Goal: Transaction & Acquisition: Purchase product/service

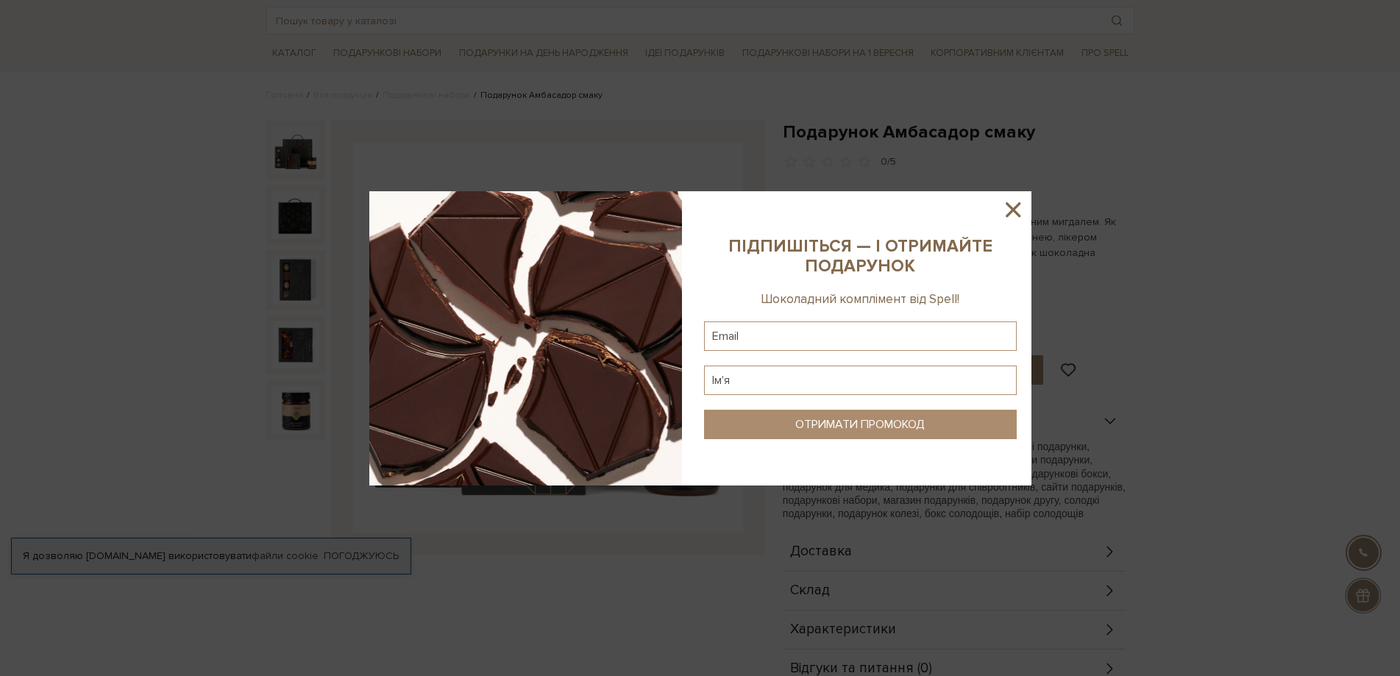
click at [1023, 205] on icon at bounding box center [1013, 209] width 25 height 25
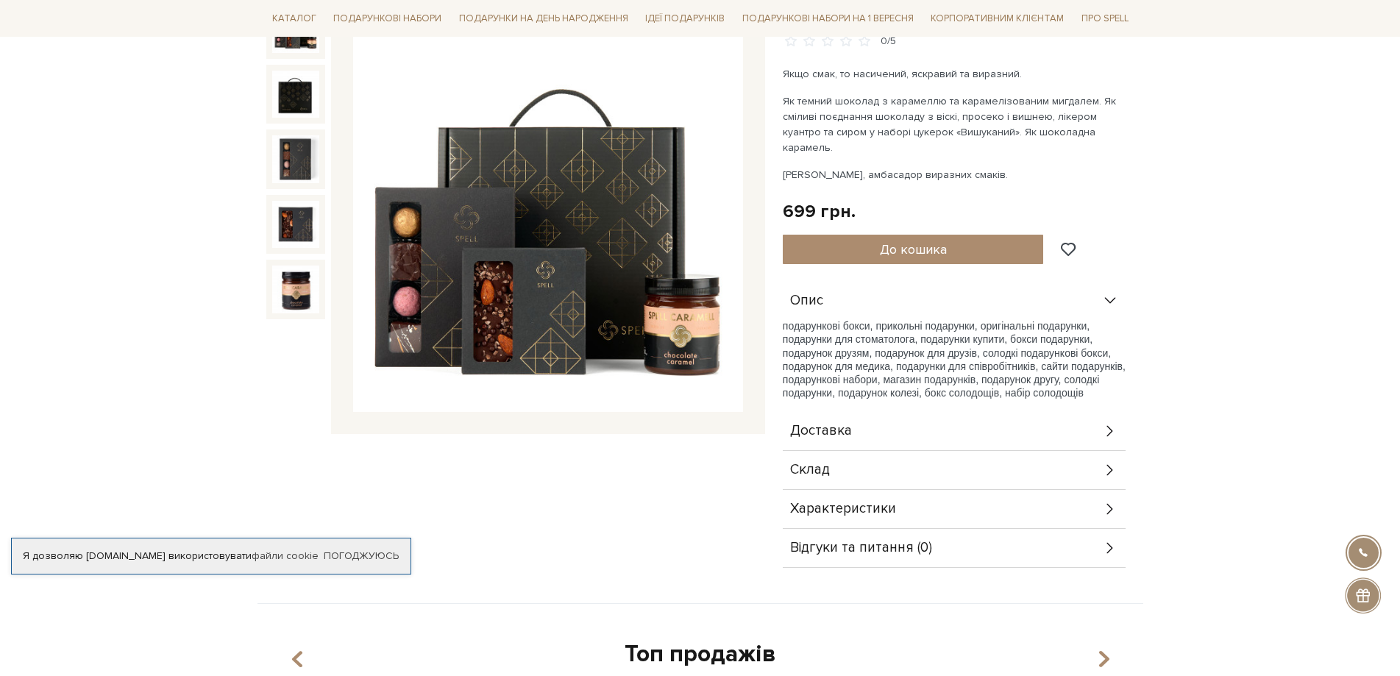
scroll to position [221, 0]
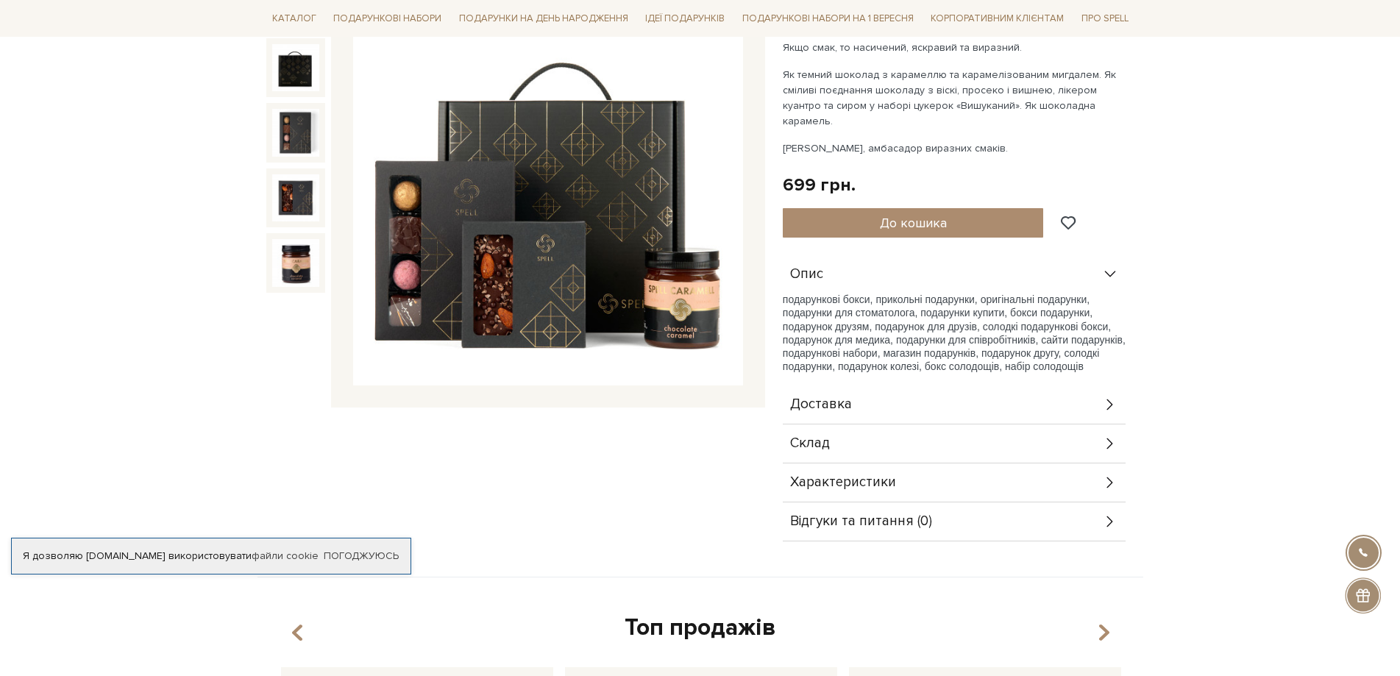
click at [924, 433] on div "Склад" at bounding box center [954, 444] width 343 height 38
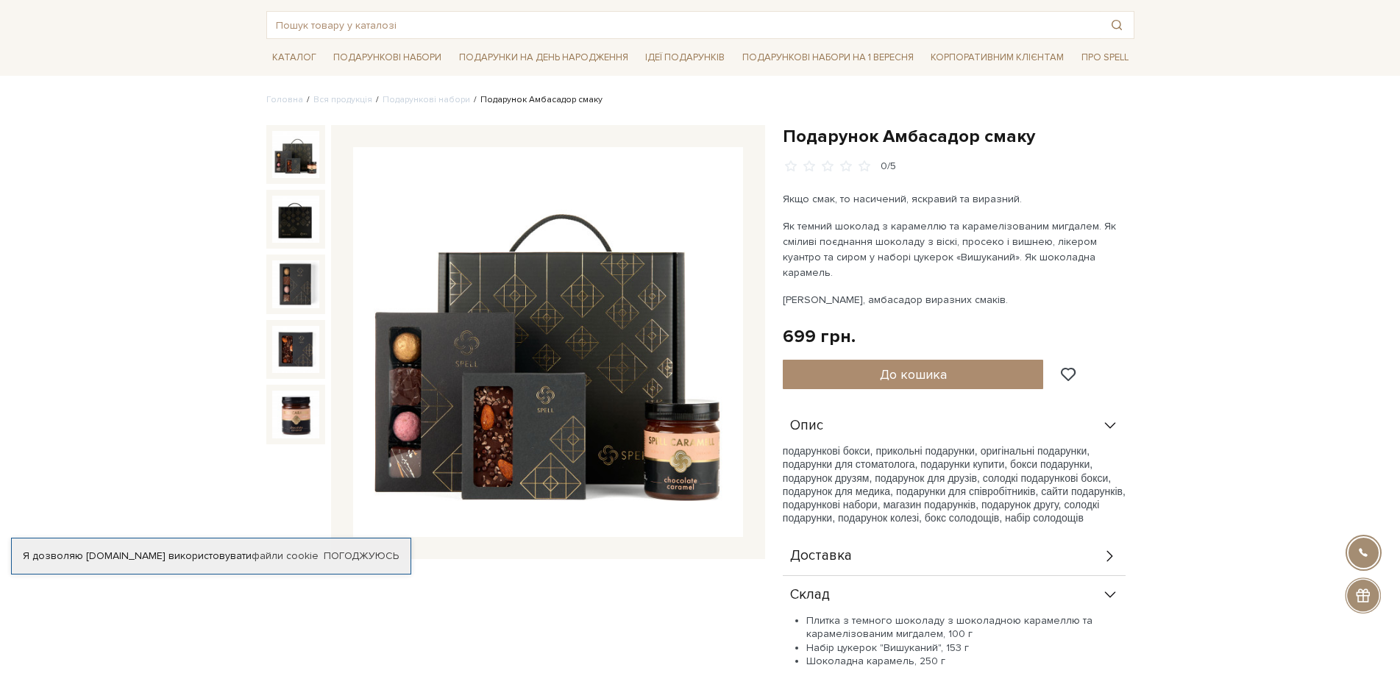
scroll to position [0, 0]
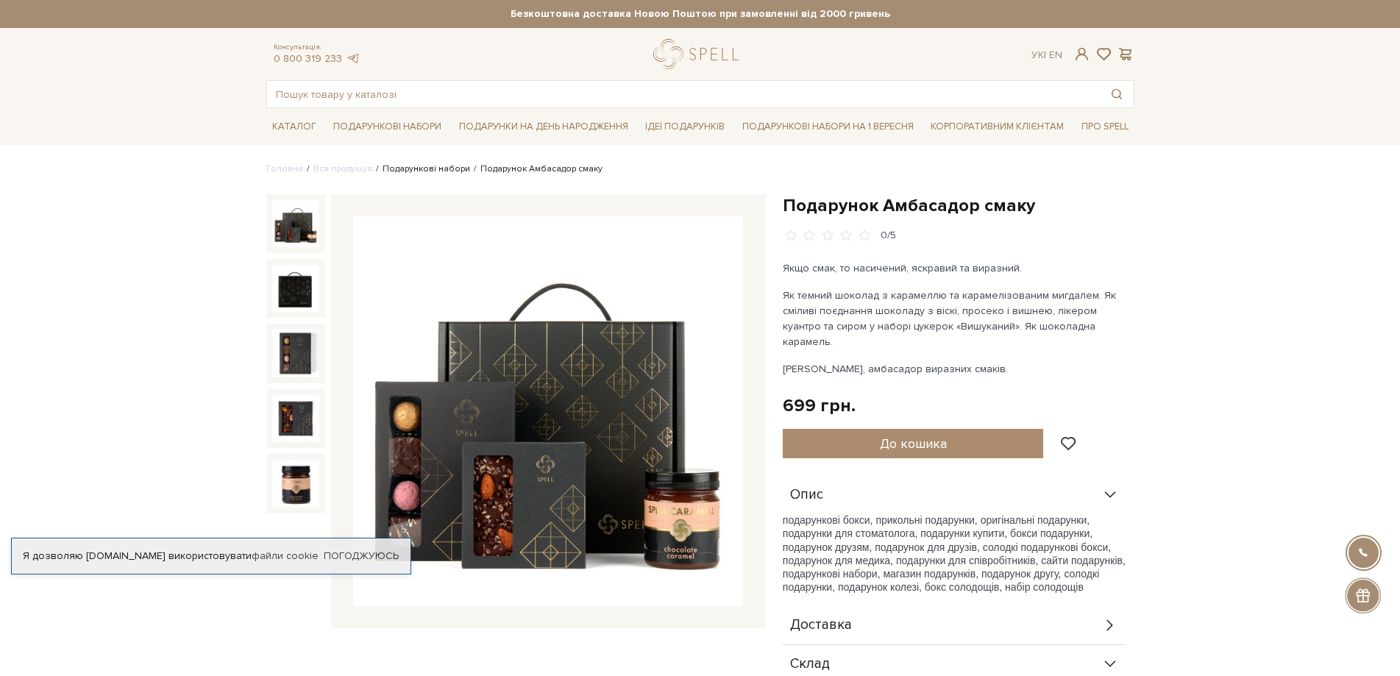
click at [436, 169] on link "Подарункові набори" at bounding box center [427, 168] width 88 height 11
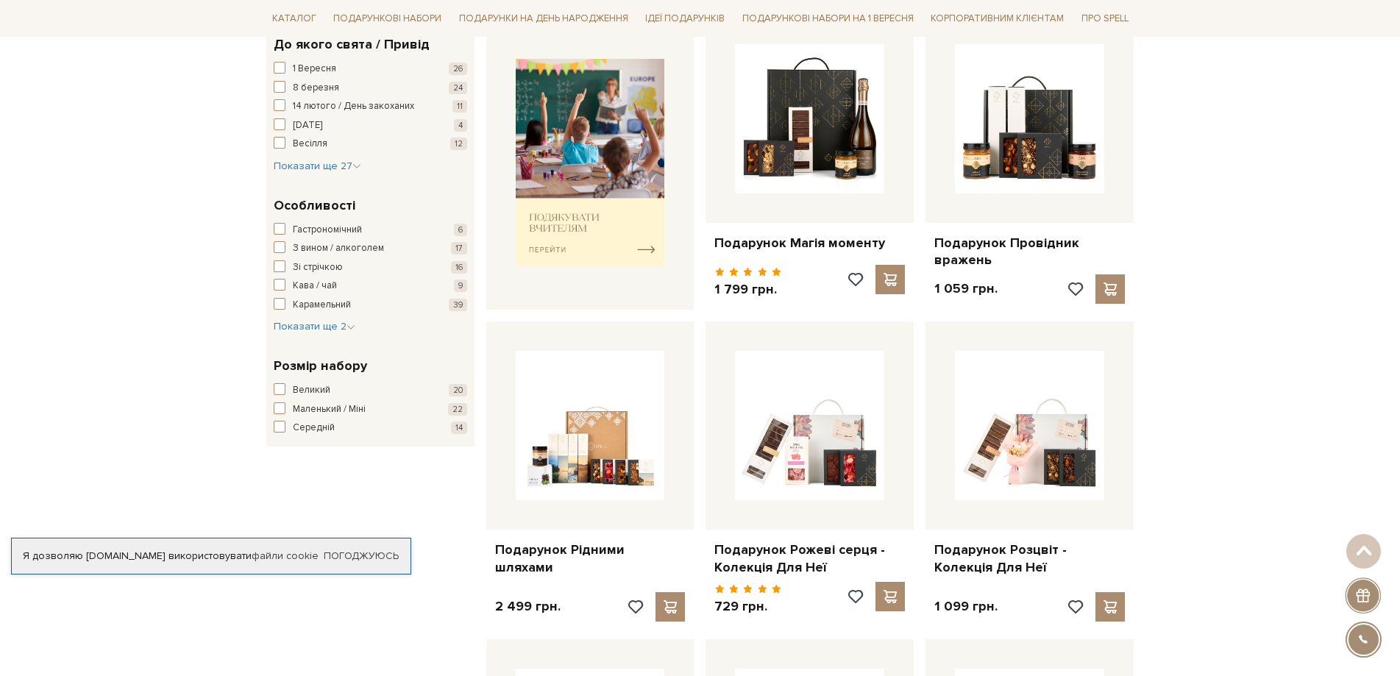
scroll to position [589, 0]
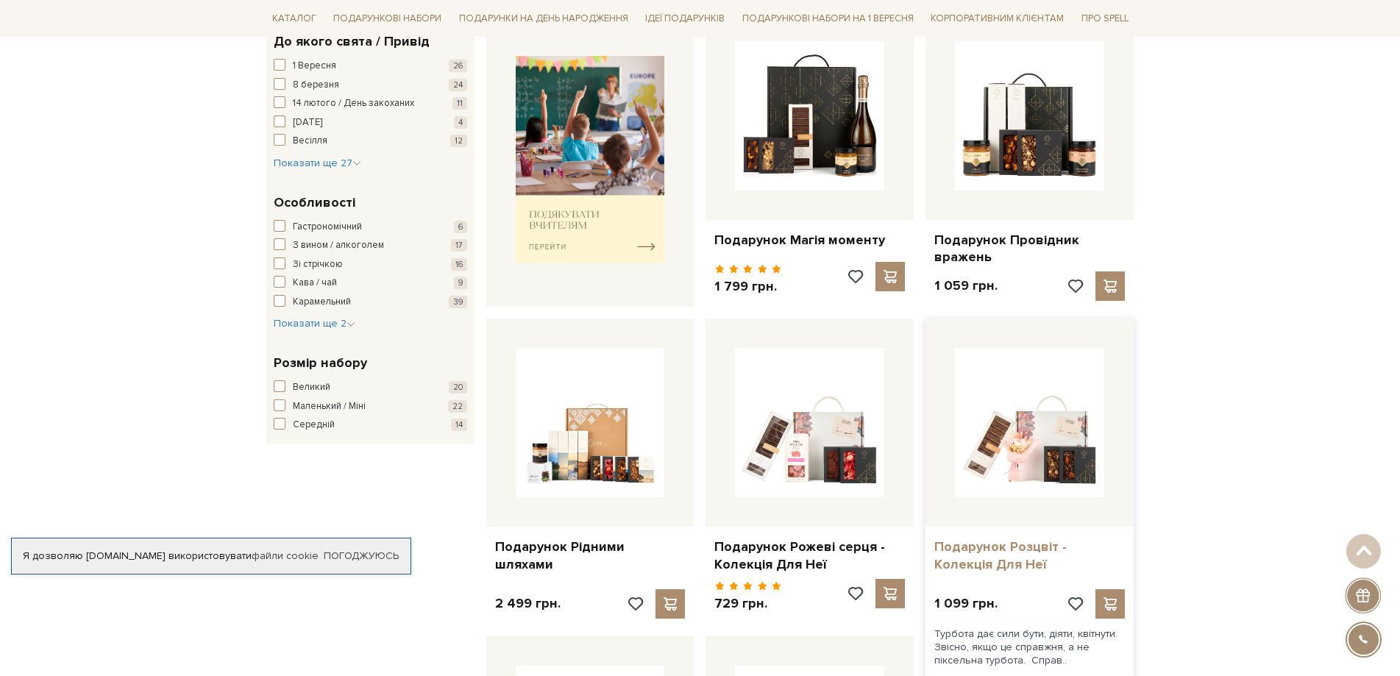
click at [982, 541] on link "Подарунок Розцвіт - Колекція Для Неї" at bounding box center [1029, 556] width 191 height 35
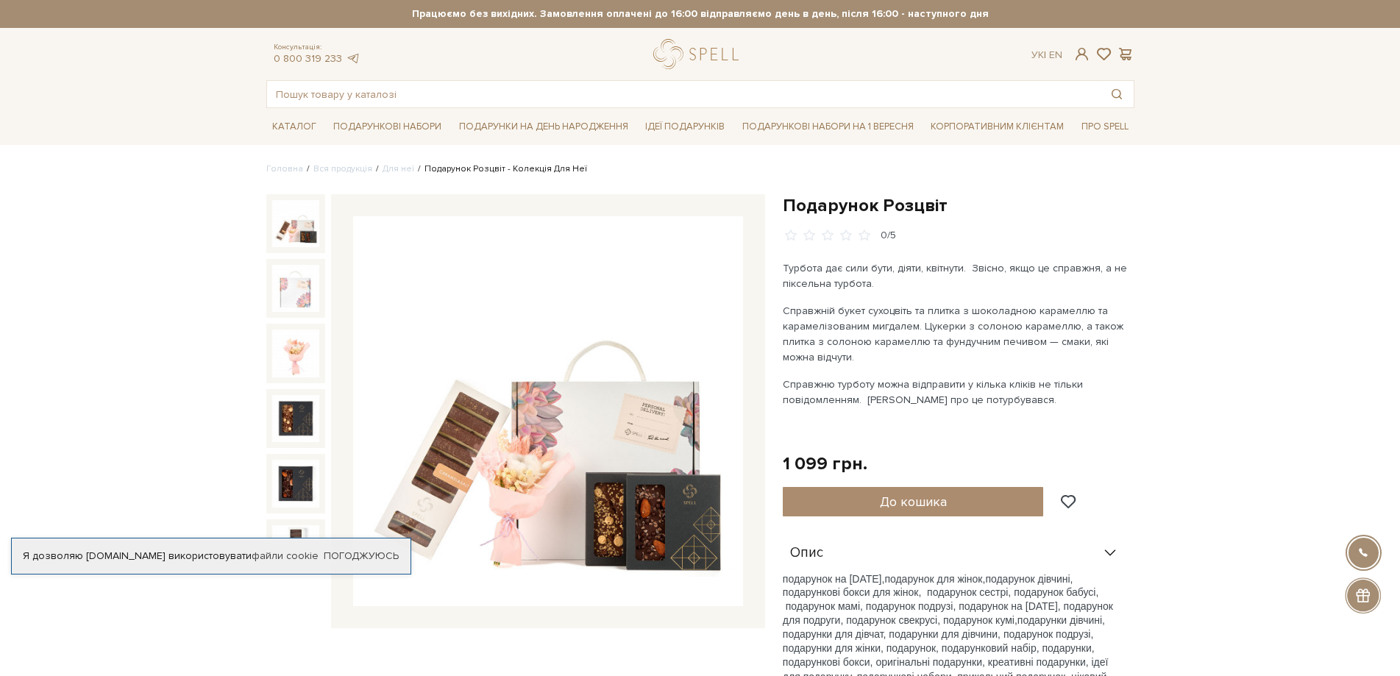
scroll to position [74, 0]
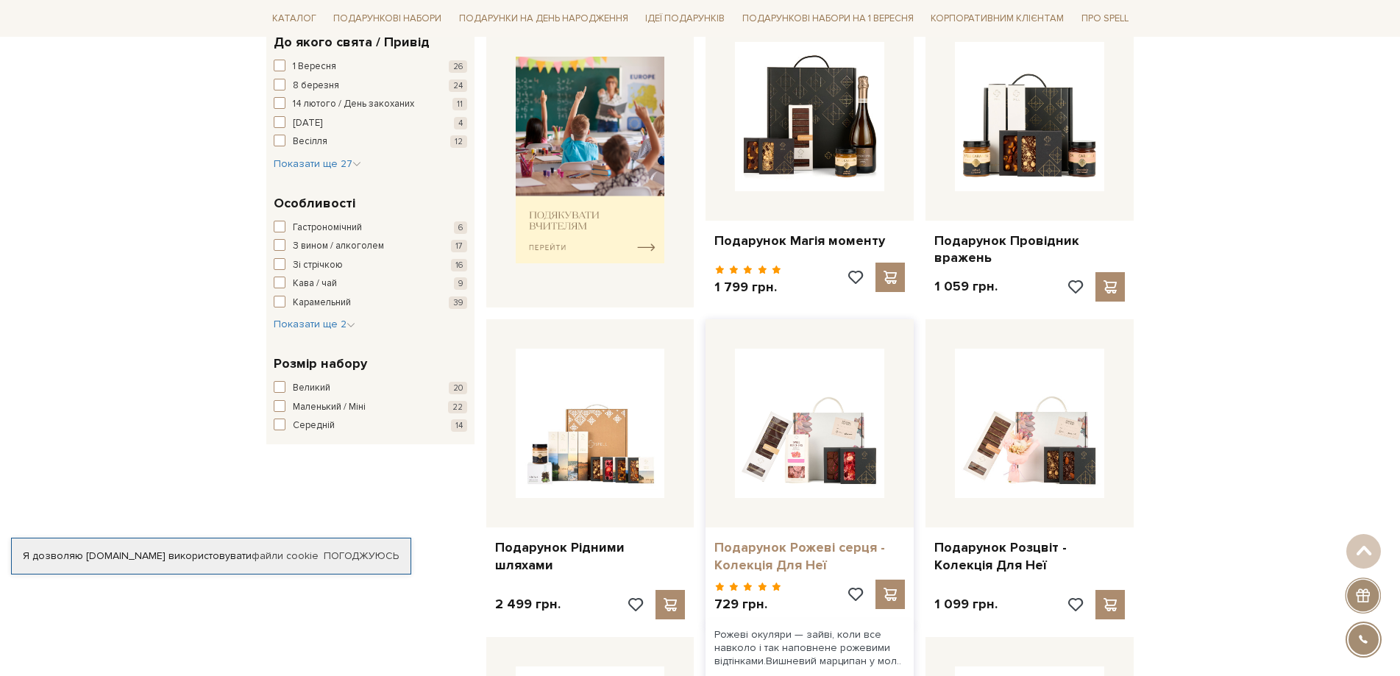
click at [748, 553] on link "Подарунок Рожеві серця - Колекція Для Неї" at bounding box center [809, 556] width 191 height 35
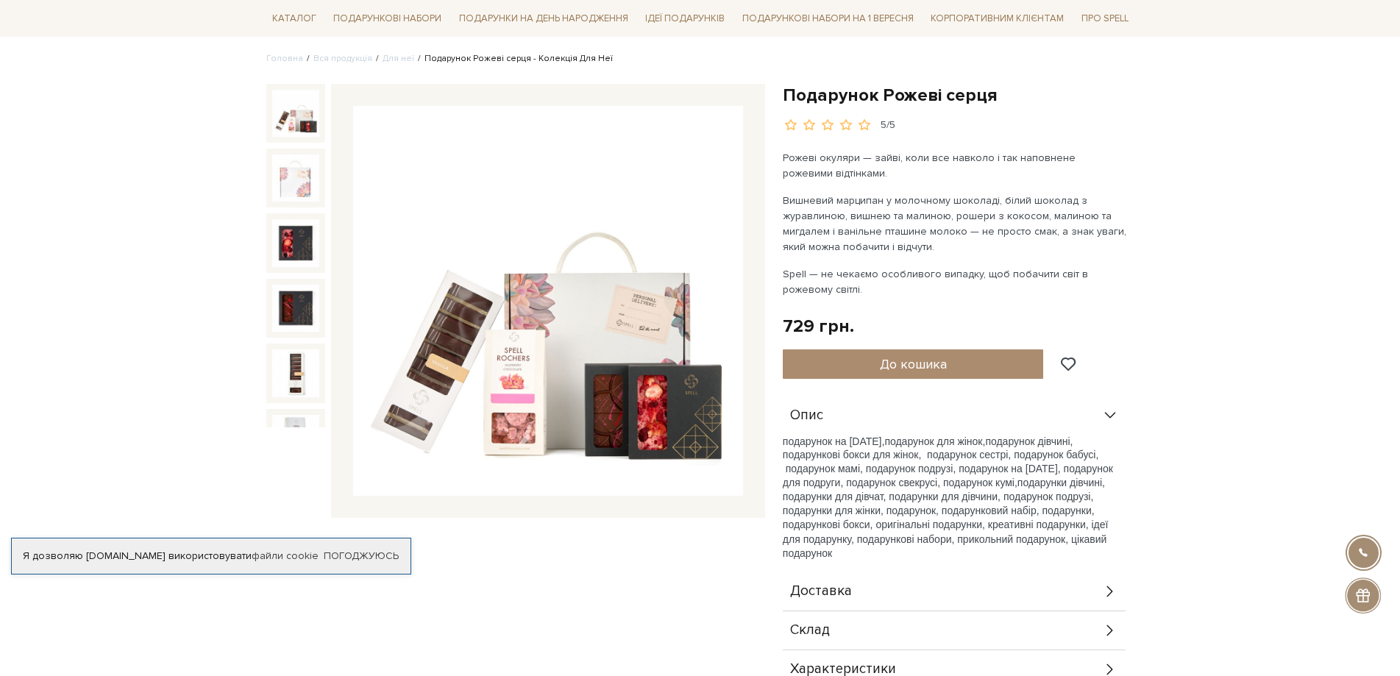
scroll to position [147, 0]
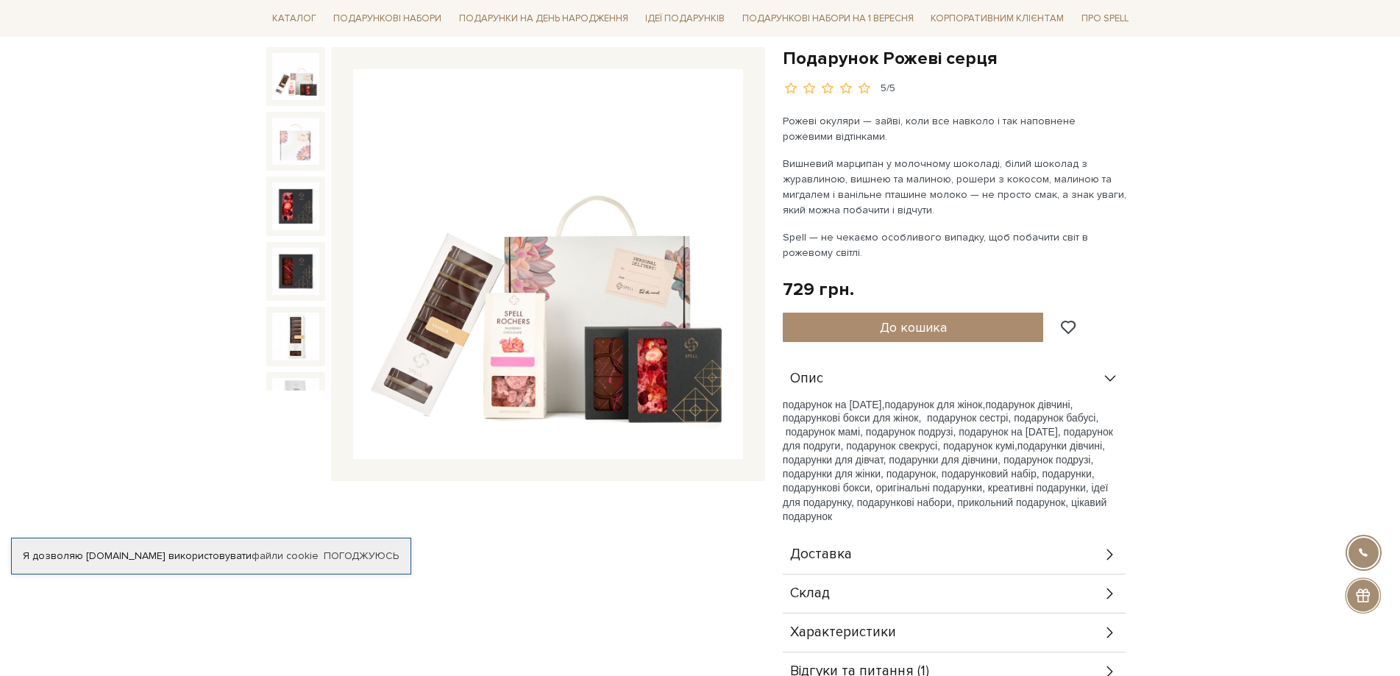
click at [865, 589] on div "Склад" at bounding box center [954, 594] width 343 height 38
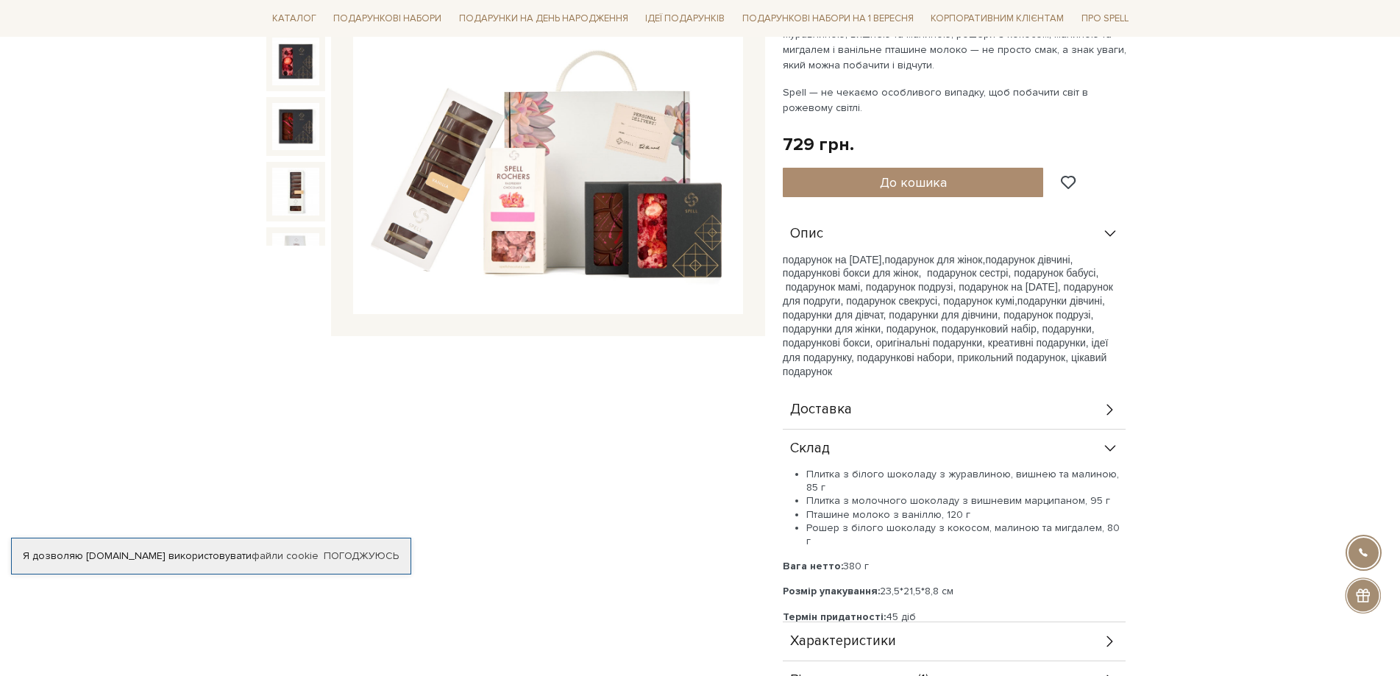
scroll to position [294, 0]
